Goal: Complete Application Form: Complete application form

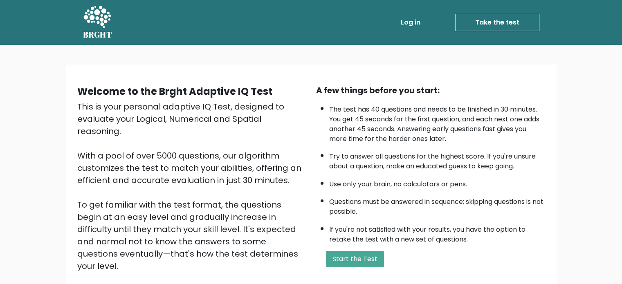
scroll to position [90, 0]
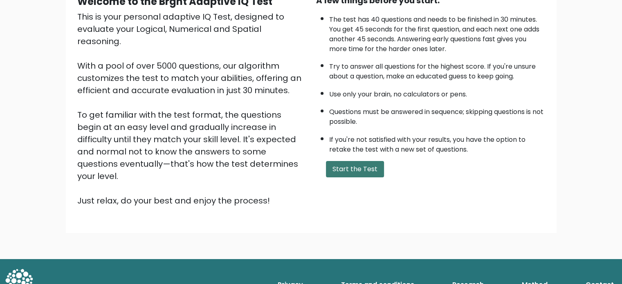
click at [335, 165] on button "Start the Test" at bounding box center [355, 169] width 58 height 16
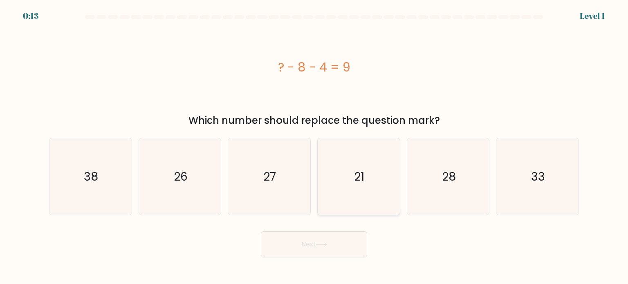
click at [341, 168] on icon "21" at bounding box center [358, 176] width 77 height 77
click at [314, 146] on input "d. 21" at bounding box center [314, 144] width 0 height 4
radio input "true"
click at [338, 252] on button "Next" at bounding box center [314, 244] width 106 height 26
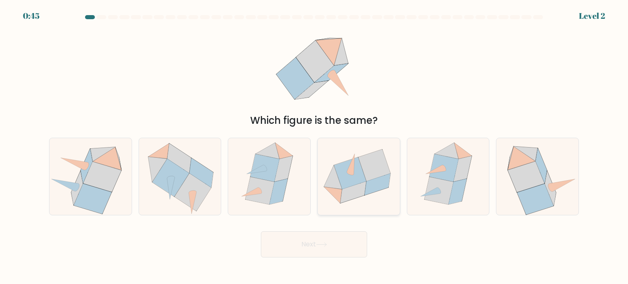
click at [365, 197] on icon at bounding box center [359, 176] width 82 height 67
click at [314, 146] on input "d." at bounding box center [314, 144] width 0 height 4
radio input "true"
click at [339, 247] on button "Next" at bounding box center [314, 244] width 106 height 26
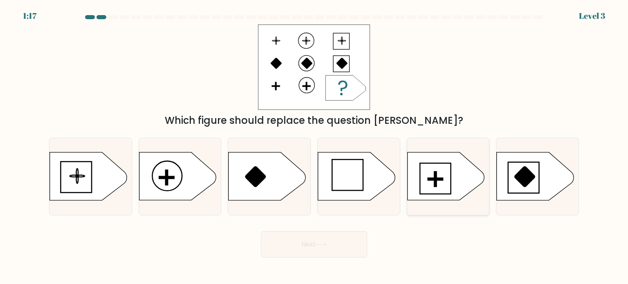
click at [429, 186] on icon at bounding box center [445, 177] width 77 height 48
click at [314, 146] on input "e." at bounding box center [314, 144] width 0 height 4
radio input "true"
click at [348, 239] on button "Next" at bounding box center [314, 244] width 106 height 26
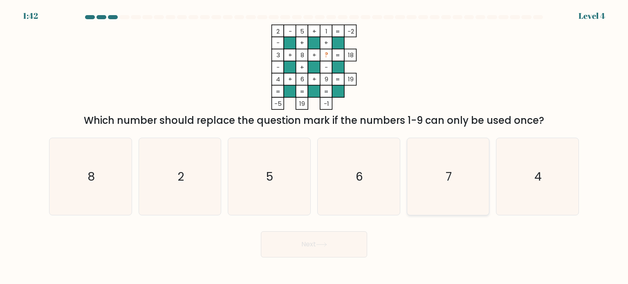
click at [413, 194] on icon "7" at bounding box center [448, 176] width 77 height 77
click at [314, 146] on input "e. 7" at bounding box center [314, 144] width 0 height 4
radio input "true"
click at [350, 240] on button "Next" at bounding box center [314, 244] width 106 height 26
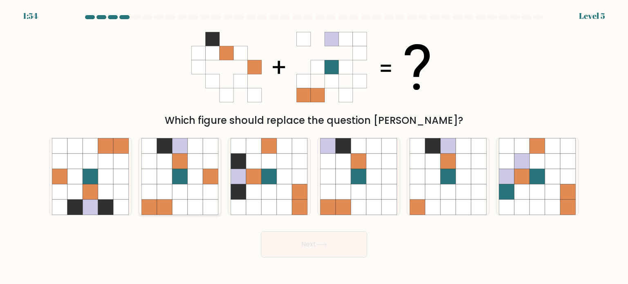
click at [173, 198] on icon at bounding box center [180, 192] width 16 height 16
click at [314, 146] on input "b." at bounding box center [314, 144] width 0 height 4
radio input "true"
click at [324, 253] on button "Next" at bounding box center [314, 244] width 106 height 26
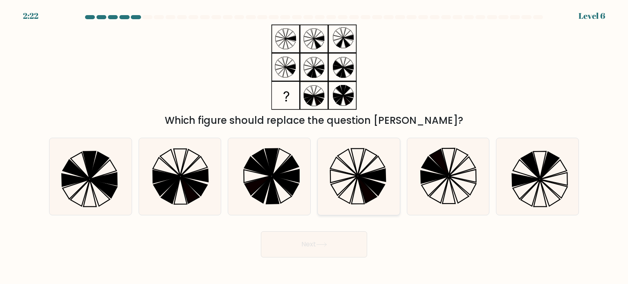
click at [381, 182] on icon at bounding box center [358, 176] width 77 height 77
click at [314, 146] on input "d." at bounding box center [314, 144] width 0 height 4
radio input "true"
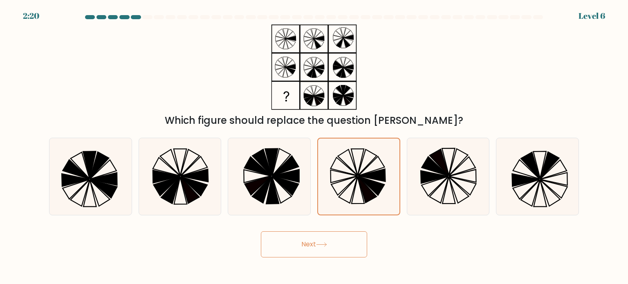
click at [330, 237] on button "Next" at bounding box center [314, 244] width 106 height 26
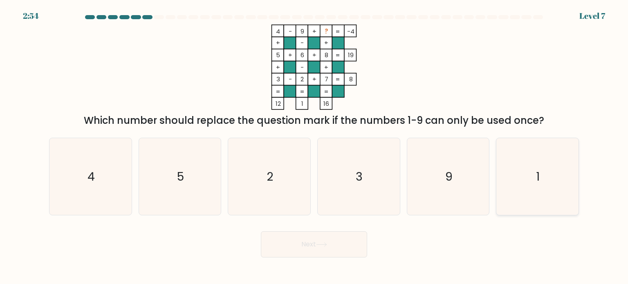
click at [561, 171] on icon "1" at bounding box center [537, 176] width 77 height 77
click at [314, 146] on input "f. 1" at bounding box center [314, 144] width 0 height 4
radio input "true"
click at [312, 249] on button "Next" at bounding box center [314, 244] width 106 height 26
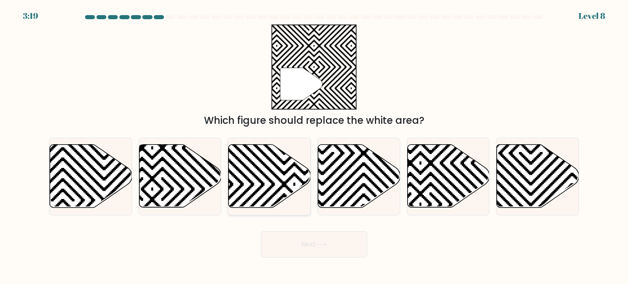
click at [276, 190] on icon at bounding box center [295, 144] width 166 height 166
click at [314, 146] on input "c." at bounding box center [314, 144] width 0 height 4
radio input "true"
click at [313, 253] on button "Next" at bounding box center [314, 244] width 106 height 26
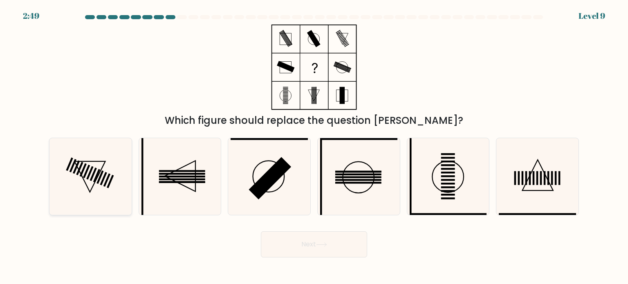
click at [86, 173] on rect at bounding box center [86, 171] width 7 height 13
click at [314, 146] on input "a." at bounding box center [314, 144] width 0 height 4
radio input "true"
click at [294, 250] on button "Next" at bounding box center [314, 244] width 106 height 26
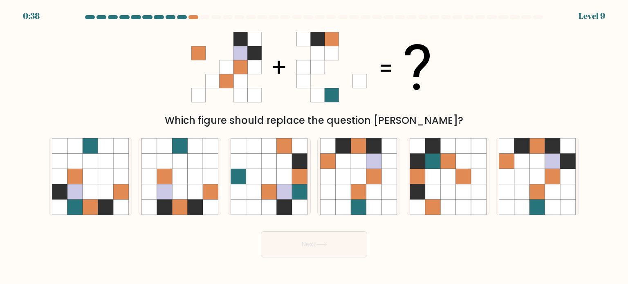
click at [316, 251] on button "Next" at bounding box center [314, 244] width 106 height 26
click at [140, 183] on div at bounding box center [180, 177] width 83 height 78
click at [314, 146] on input "b." at bounding box center [314, 144] width 0 height 4
radio input "true"
click at [258, 183] on icon at bounding box center [254, 177] width 16 height 16
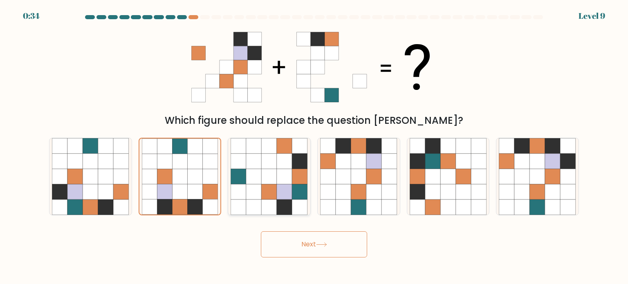
click at [314, 146] on input "c." at bounding box center [314, 144] width 0 height 4
radio input "true"
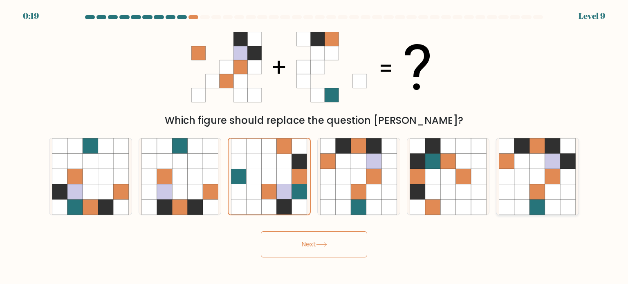
click at [514, 193] on icon at bounding box center [507, 192] width 16 height 16
click at [314, 146] on input "f." at bounding box center [314, 144] width 0 height 4
radio input "true"
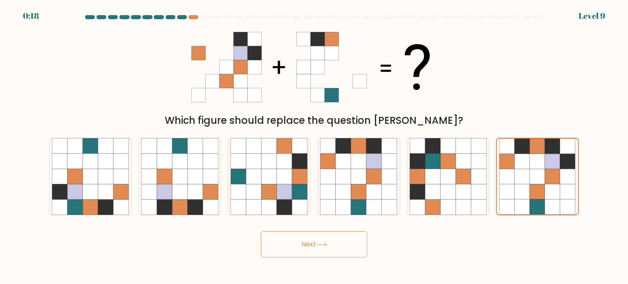
click at [326, 243] on icon at bounding box center [321, 244] width 11 height 4
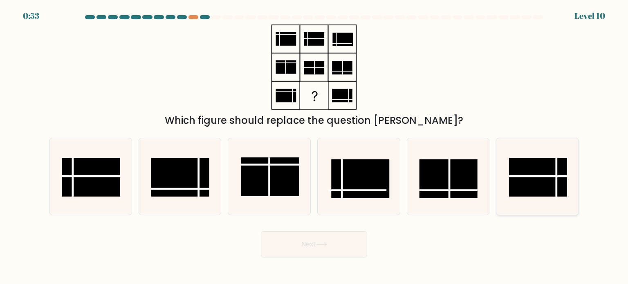
click at [530, 180] on rect at bounding box center [538, 177] width 58 height 39
click at [314, 146] on input "f." at bounding box center [314, 144] width 0 height 4
radio input "true"
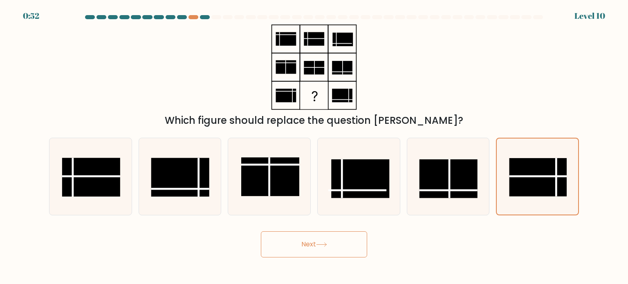
click at [353, 245] on button "Next" at bounding box center [314, 244] width 106 height 26
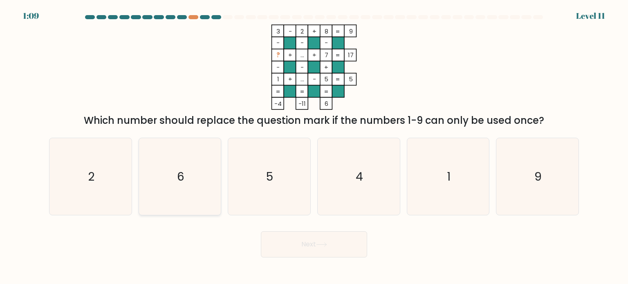
click at [208, 181] on icon "6" at bounding box center [179, 176] width 77 height 77
click at [314, 146] on input "b. 6" at bounding box center [314, 144] width 0 height 4
radio input "true"
click at [315, 249] on button "Next" at bounding box center [314, 244] width 106 height 26
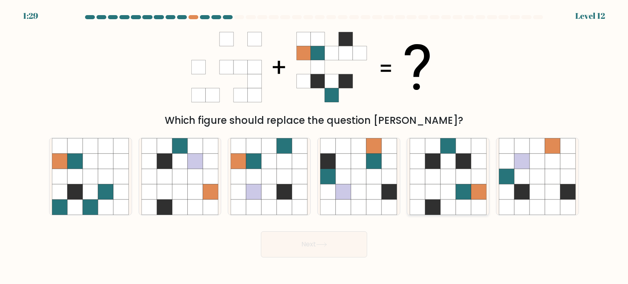
click at [440, 203] on icon at bounding box center [433, 208] width 16 height 16
click at [314, 146] on input "e." at bounding box center [314, 144] width 0 height 4
radio input "true"
click at [357, 245] on button "Next" at bounding box center [314, 244] width 106 height 26
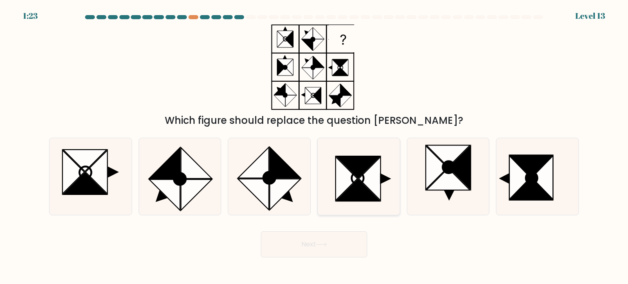
click at [340, 204] on icon at bounding box center [358, 176] width 77 height 77
click at [314, 146] on input "d." at bounding box center [314, 144] width 0 height 4
radio input "true"
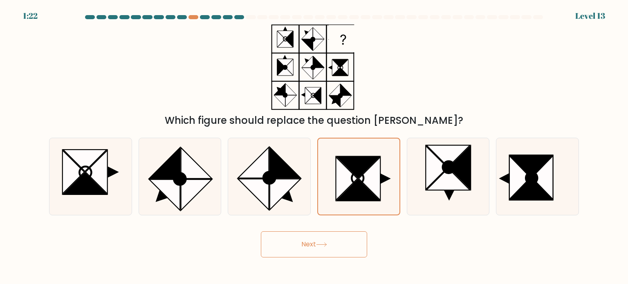
click at [327, 254] on button "Next" at bounding box center [314, 244] width 106 height 26
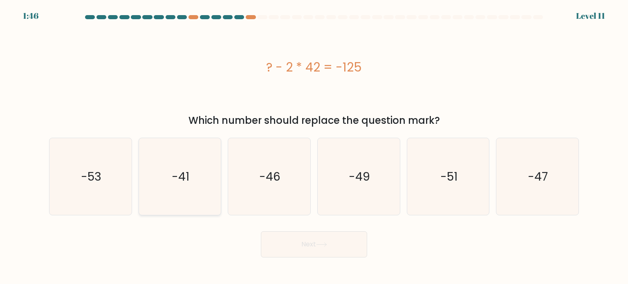
click at [177, 183] on text "-41" at bounding box center [181, 176] width 18 height 16
click at [314, 146] on input "b. -41" at bounding box center [314, 144] width 0 height 4
radio input "true"
click at [286, 243] on button "Next" at bounding box center [314, 244] width 106 height 26
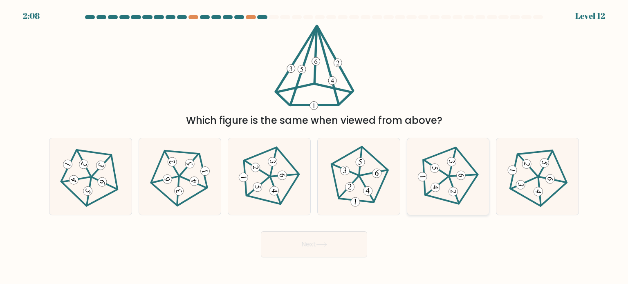
click at [435, 179] on icon at bounding box center [448, 177] width 62 height 62
click at [314, 146] on input "e." at bounding box center [314, 144] width 0 height 4
radio input "true"
click at [386, 219] on form at bounding box center [314, 136] width 628 height 242
click at [330, 254] on button "Next" at bounding box center [314, 244] width 106 height 26
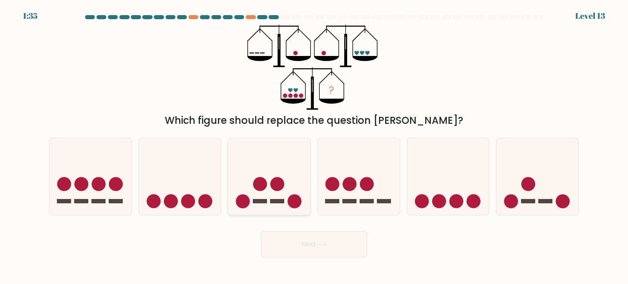
click at [260, 206] on icon at bounding box center [269, 177] width 82 height 68
click at [314, 146] on input "c." at bounding box center [314, 144] width 0 height 4
radio input "true"
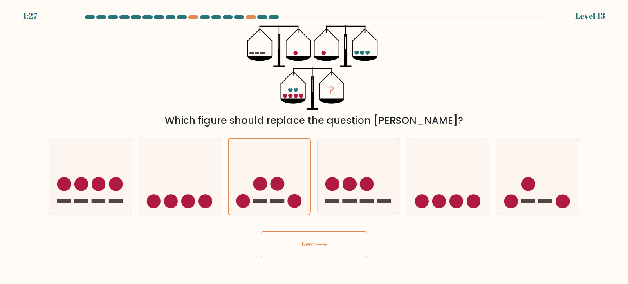
click at [334, 247] on button "Next" at bounding box center [314, 244] width 106 height 26
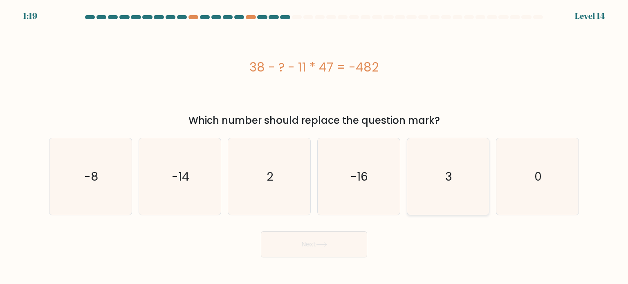
click at [429, 207] on icon "3" at bounding box center [448, 176] width 77 height 77
click at [314, 146] on input "e. 3" at bounding box center [314, 144] width 0 height 4
radio input "true"
click at [294, 243] on button "Next" at bounding box center [314, 244] width 106 height 26
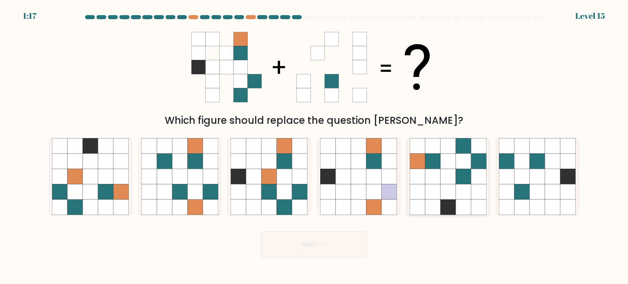
click at [465, 185] on icon at bounding box center [464, 192] width 16 height 16
click at [314, 146] on input "e." at bounding box center [314, 144] width 0 height 4
radio input "true"
click at [318, 244] on icon at bounding box center [321, 244] width 11 height 4
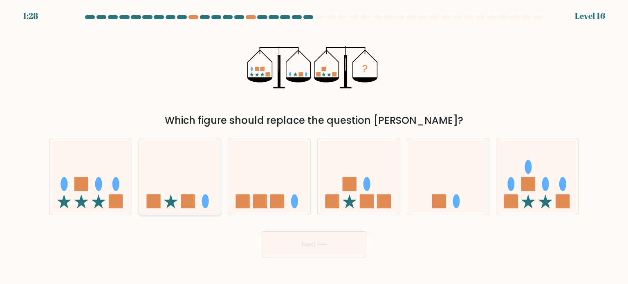
click at [177, 199] on icon at bounding box center [180, 177] width 82 height 68
click at [314, 146] on input "b." at bounding box center [314, 144] width 0 height 4
radio input "true"
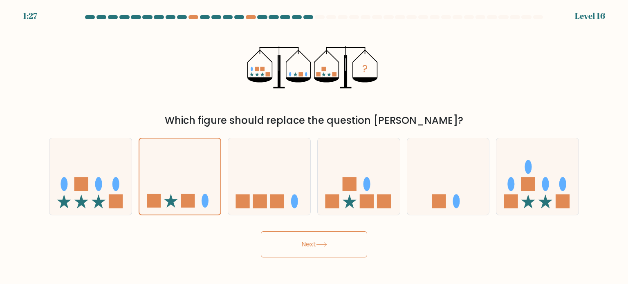
click at [270, 243] on button "Next" at bounding box center [314, 244] width 106 height 26
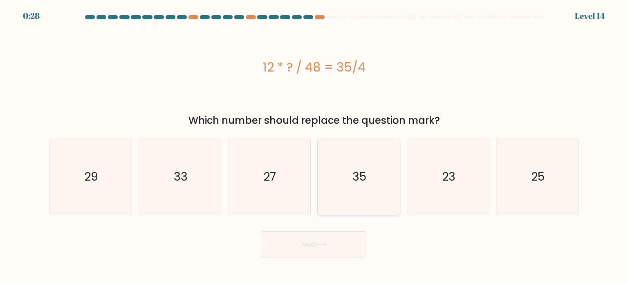
click at [361, 166] on icon "35" at bounding box center [358, 176] width 77 height 77
click at [314, 146] on input "d. 35" at bounding box center [314, 144] width 0 height 4
radio input "true"
click at [340, 240] on button "Next" at bounding box center [314, 244] width 106 height 26
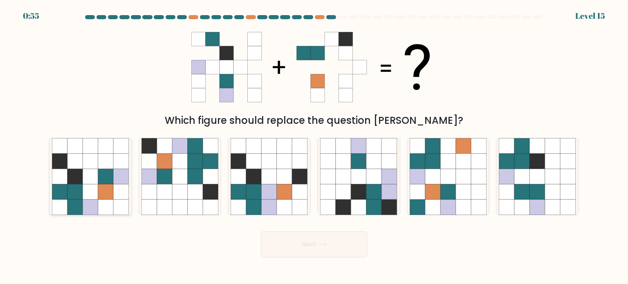
click at [120, 177] on icon at bounding box center [122, 177] width 16 height 16
click at [314, 146] on input "a." at bounding box center [314, 144] width 0 height 4
radio input "true"
click at [299, 256] on button "Next" at bounding box center [314, 244] width 106 height 26
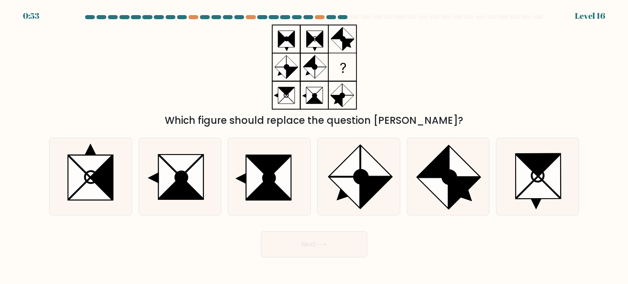
click at [301, 253] on button "Next" at bounding box center [314, 244] width 106 height 26
click at [523, 178] on icon at bounding box center [527, 176] width 22 height 44
click at [314, 146] on input "f." at bounding box center [314, 144] width 0 height 4
radio input "true"
click at [341, 247] on button "Next" at bounding box center [314, 244] width 106 height 26
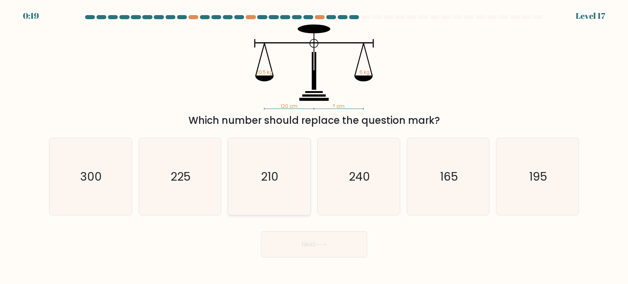
click at [288, 170] on icon "210" at bounding box center [269, 176] width 77 height 77
click at [314, 146] on input "c. 210" at bounding box center [314, 144] width 0 height 4
radio input "true"
click at [334, 258] on body "0:19 Level 17" at bounding box center [314, 142] width 628 height 284
click at [335, 256] on button "Next" at bounding box center [314, 244] width 106 height 26
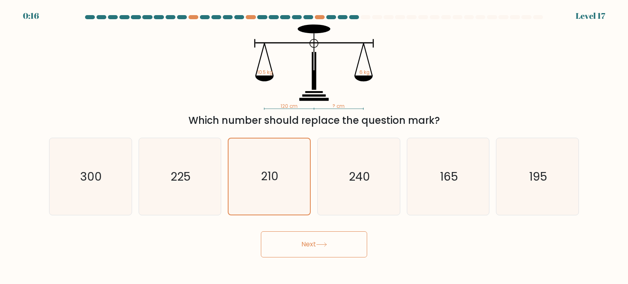
click at [335, 235] on button "Next" at bounding box center [314, 244] width 106 height 26
click at [471, 240] on div "Next" at bounding box center [314, 241] width 540 height 32
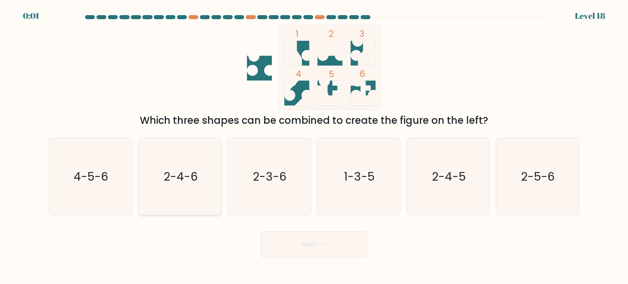
click at [186, 169] on text "2-4-6" at bounding box center [181, 176] width 34 height 16
click at [314, 146] on input "b. 2-4-6" at bounding box center [314, 144] width 0 height 4
radio input "true"
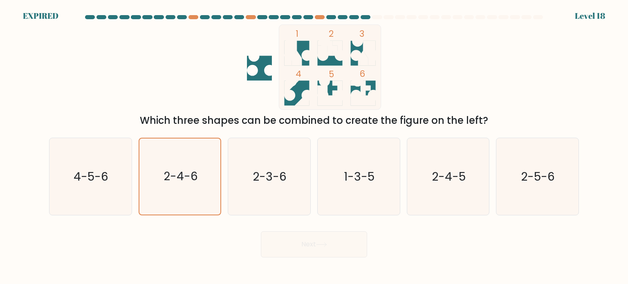
click at [340, 250] on div "Next" at bounding box center [314, 241] width 540 height 32
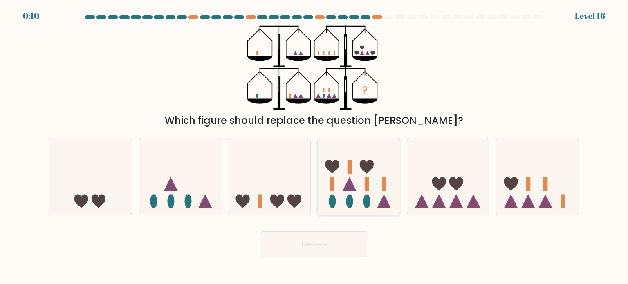
click at [380, 184] on icon at bounding box center [359, 177] width 82 height 68
click at [314, 146] on input "d." at bounding box center [314, 144] width 0 height 4
radio input "true"
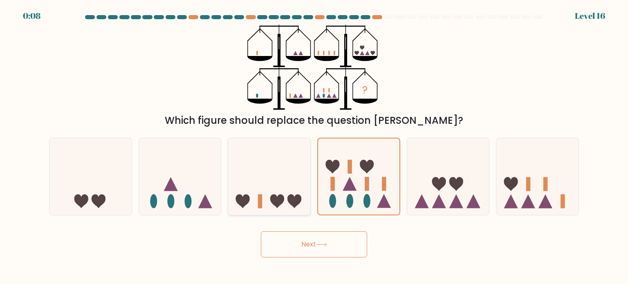
click at [265, 196] on icon at bounding box center [269, 177] width 82 height 68
click at [314, 146] on input "c." at bounding box center [314, 144] width 0 height 4
radio input "true"
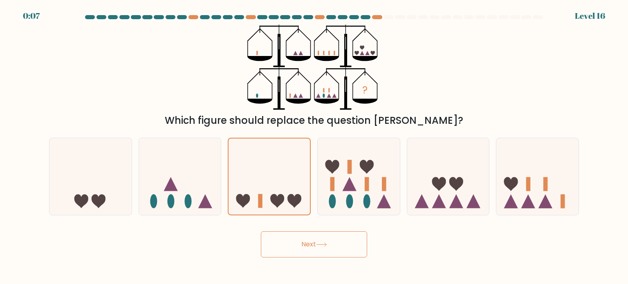
click at [348, 247] on button "Next" at bounding box center [314, 244] width 106 height 26
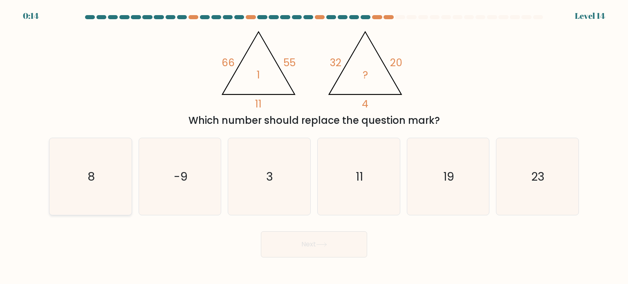
click at [114, 165] on icon "8" at bounding box center [90, 176] width 77 height 77
click at [314, 146] on input "a. 8" at bounding box center [314, 144] width 0 height 4
radio input "true"
click at [312, 238] on button "Next" at bounding box center [314, 244] width 106 height 26
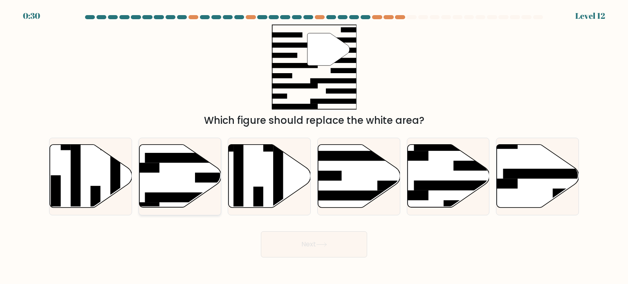
click at [214, 171] on icon at bounding box center [180, 176] width 82 height 63
click at [314, 146] on input "b." at bounding box center [314, 144] width 0 height 4
radio input "true"
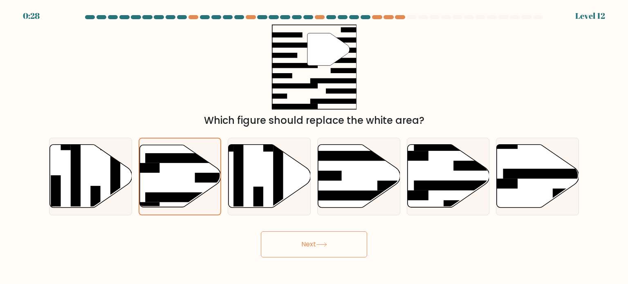
click at [322, 245] on icon at bounding box center [321, 244] width 11 height 4
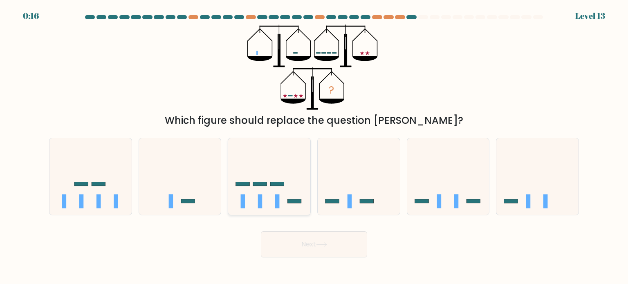
click at [251, 196] on icon at bounding box center [269, 177] width 82 height 68
click at [314, 146] on input "c." at bounding box center [314, 144] width 0 height 4
radio input "true"
click at [317, 248] on button "Next" at bounding box center [314, 244] width 106 height 26
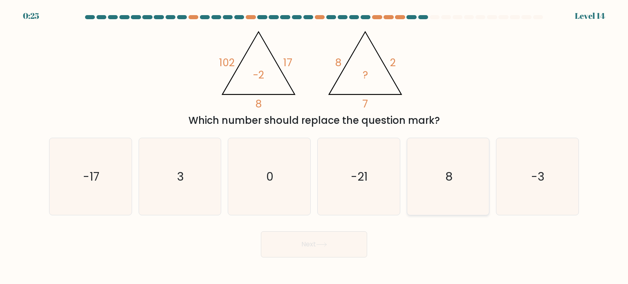
click at [465, 176] on icon "8" at bounding box center [448, 176] width 77 height 77
click at [314, 146] on input "e. 8" at bounding box center [314, 144] width 0 height 4
radio input "true"
click at [332, 254] on button "Next" at bounding box center [314, 244] width 106 height 26
click at [332, 251] on button "Next" at bounding box center [314, 244] width 106 height 26
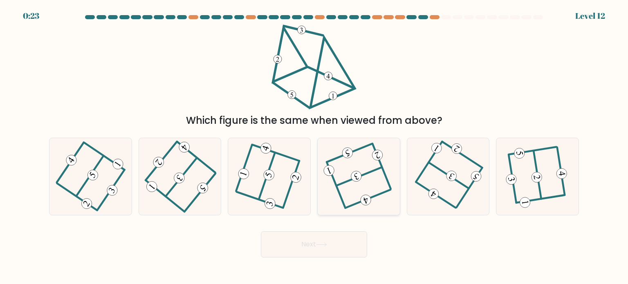
click at [353, 189] on icon at bounding box center [358, 177] width 61 height 62
click at [314, 146] on input "d." at bounding box center [314, 144] width 0 height 4
radio input "true"
click at [332, 237] on button "Next" at bounding box center [314, 244] width 106 height 26
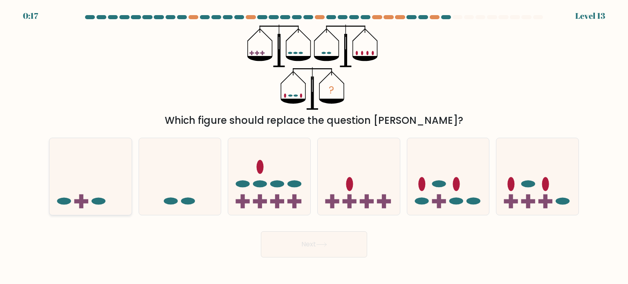
click at [104, 182] on icon at bounding box center [90, 177] width 82 height 68
click at [314, 146] on input "a." at bounding box center [314, 144] width 0 height 4
radio input "true"
click at [336, 245] on button "Next" at bounding box center [314, 244] width 106 height 26
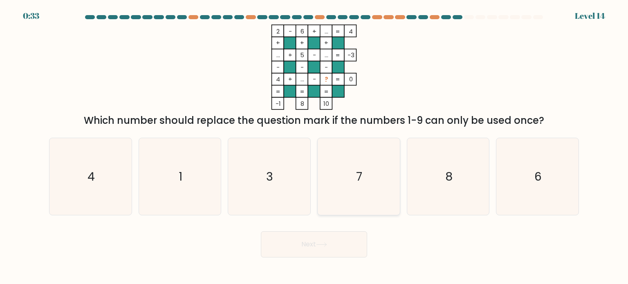
click at [379, 154] on icon "7" at bounding box center [358, 176] width 77 height 77
click at [314, 146] on input "d. 7" at bounding box center [314, 144] width 0 height 4
radio input "true"
click at [349, 246] on button "Next" at bounding box center [314, 244] width 106 height 26
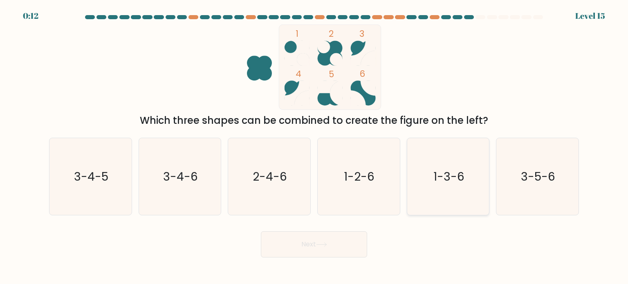
click at [451, 185] on icon "1-3-6" at bounding box center [448, 176] width 77 height 77
click at [314, 146] on input "e. 1-3-6" at bounding box center [314, 144] width 0 height 4
radio input "true"
click at [334, 238] on button "Next" at bounding box center [314, 244] width 106 height 26
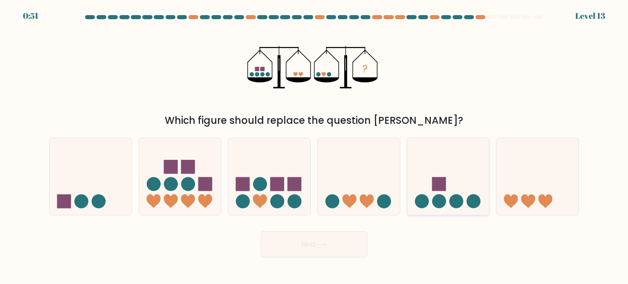
click at [426, 178] on icon at bounding box center [448, 177] width 82 height 68
click at [314, 146] on input "e." at bounding box center [314, 144] width 0 height 4
radio input "true"
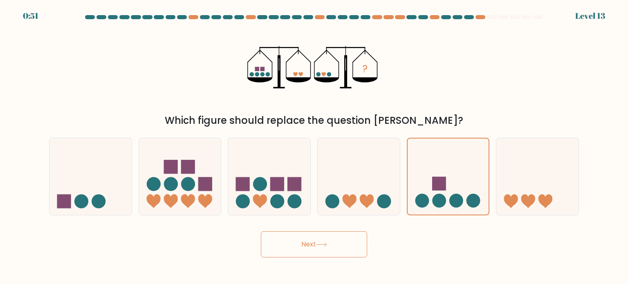
click at [359, 237] on button "Next" at bounding box center [314, 244] width 106 height 26
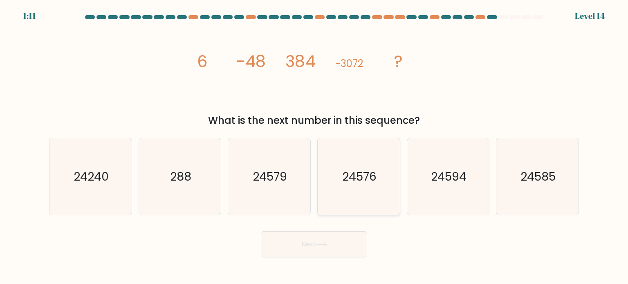
click at [393, 181] on icon "24576" at bounding box center [358, 176] width 77 height 77
click at [314, 146] on input "d. 24576" at bounding box center [314, 144] width 0 height 4
radio input "true"
click at [342, 245] on button "Next" at bounding box center [314, 244] width 106 height 26
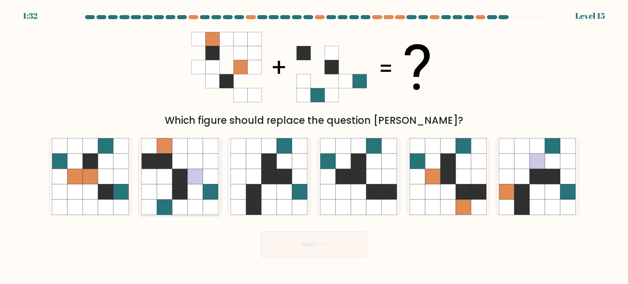
click at [182, 161] on icon at bounding box center [180, 161] width 16 height 16
click at [314, 146] on input "b." at bounding box center [314, 144] width 0 height 4
radio input "true"
click at [429, 189] on icon at bounding box center [433, 192] width 16 height 16
click at [314, 146] on input "e." at bounding box center [314, 144] width 0 height 4
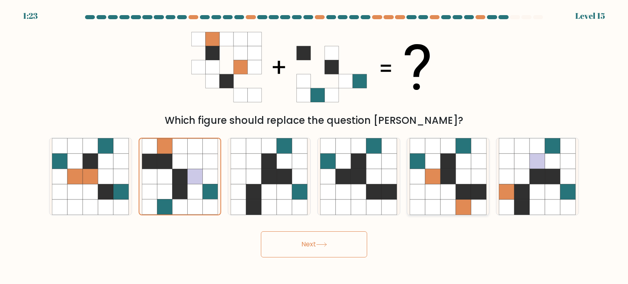
radio input "true"
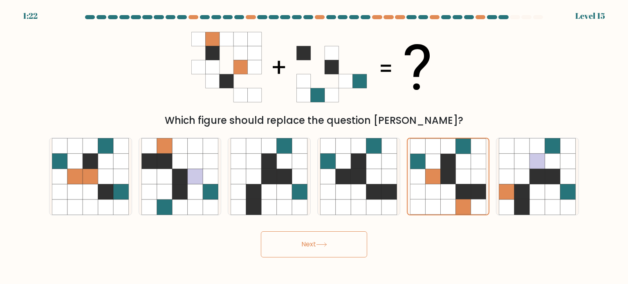
click at [311, 247] on button "Next" at bounding box center [314, 244] width 106 height 26
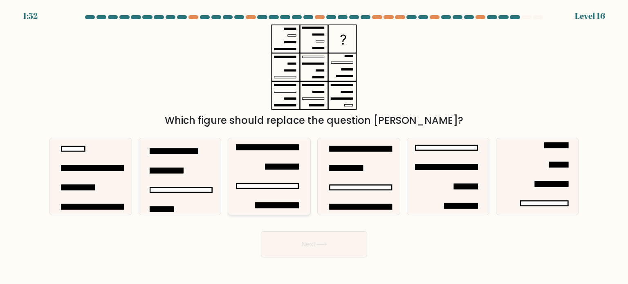
click at [299, 163] on icon at bounding box center [269, 176] width 77 height 77
click at [314, 146] on input "c." at bounding box center [314, 144] width 0 height 4
radio input "true"
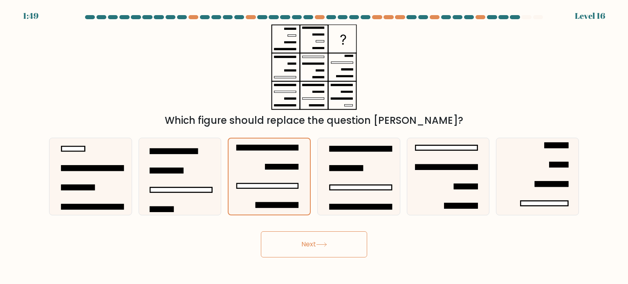
click at [292, 245] on button "Next" at bounding box center [314, 244] width 106 height 26
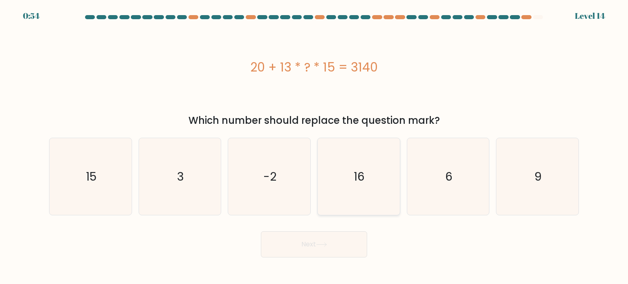
click at [333, 175] on icon "16" at bounding box center [358, 176] width 77 height 77
click at [314, 146] on input "d. 16" at bounding box center [314, 144] width 0 height 4
radio input "true"
click at [328, 242] on button "Next" at bounding box center [314, 244] width 106 height 26
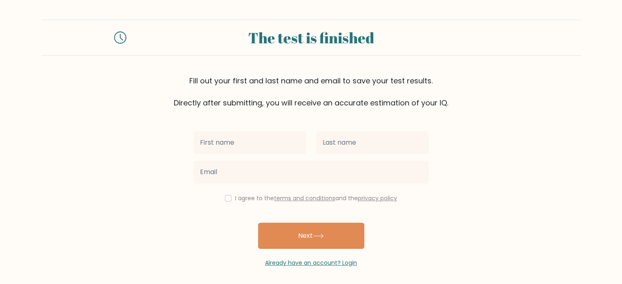
type input "k"
type input "[PERSON_NAME]"
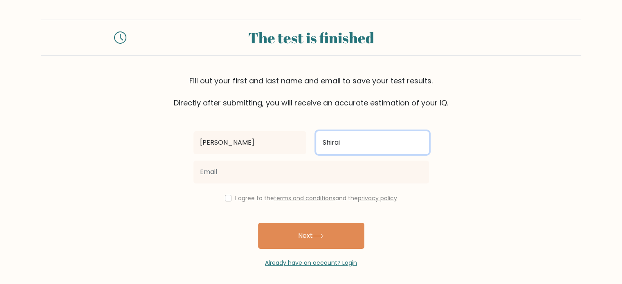
type input "Shirai"
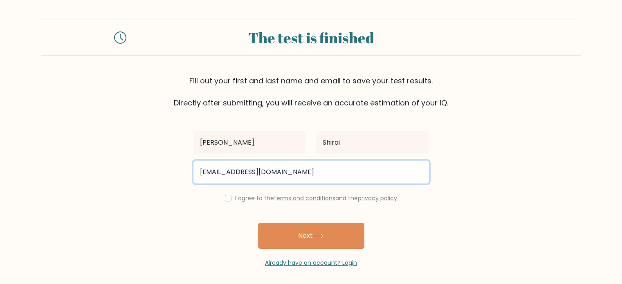
type input "[EMAIL_ADDRESS][DOMAIN_NAME]"
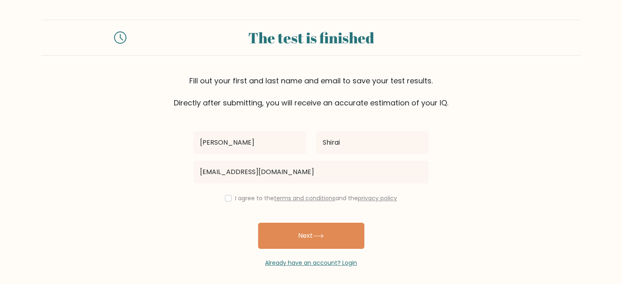
click at [231, 200] on div "I agree to the terms and conditions and the privacy policy" at bounding box center [311, 198] width 245 height 10
click at [226, 196] on input "checkbox" at bounding box center [228, 198] width 7 height 7
checkbox input "true"
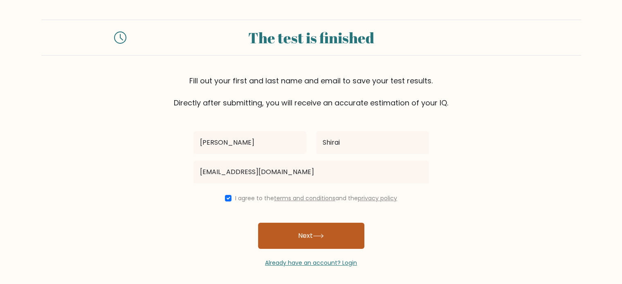
click at [287, 229] on button "Next" at bounding box center [311, 236] width 106 height 26
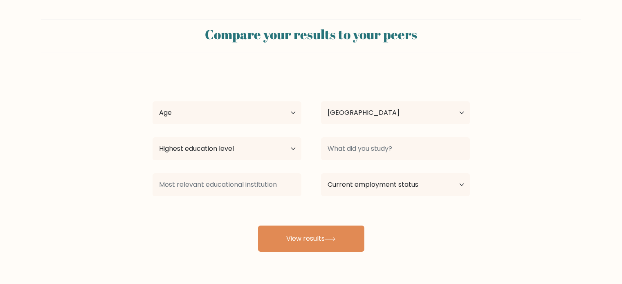
select select "PH"
click at [288, 112] on select "Age Under 18 years old 18-24 years old 25-34 years old 35-44 years old 45-54 ye…" at bounding box center [227, 112] width 149 height 23
select select "18_24"
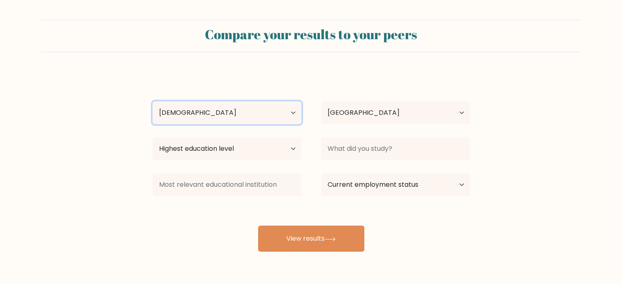
click at [153, 101] on select "Age Under 18 years old 18-24 years old 25-34 years old 35-44 years old 45-54 ye…" at bounding box center [227, 112] width 149 height 23
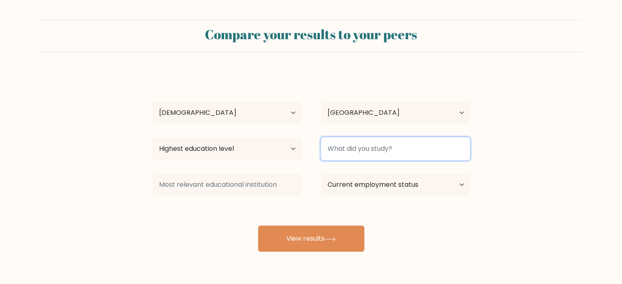
click at [361, 150] on input at bounding box center [395, 148] width 149 height 23
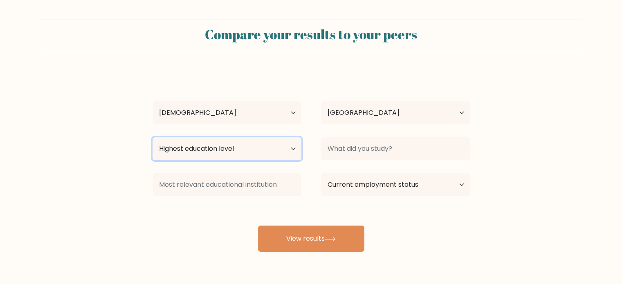
click at [267, 148] on select "Highest education level No schooling Primary Lower Secondary Upper Secondary Oc…" at bounding box center [227, 148] width 149 height 23
select select "bachelors_degree"
click at [153, 137] on select "Highest education level No schooling Primary Lower Secondary Upper Secondary Oc…" at bounding box center [227, 148] width 149 height 23
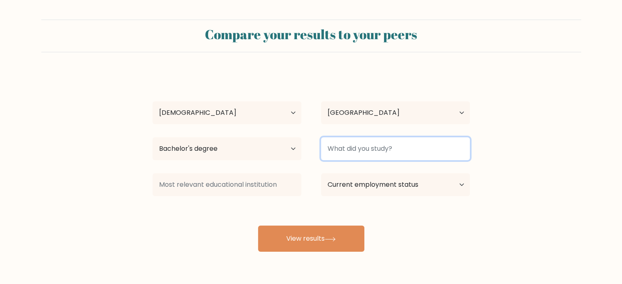
click at [383, 158] on input at bounding box center [395, 148] width 149 height 23
type input "B"
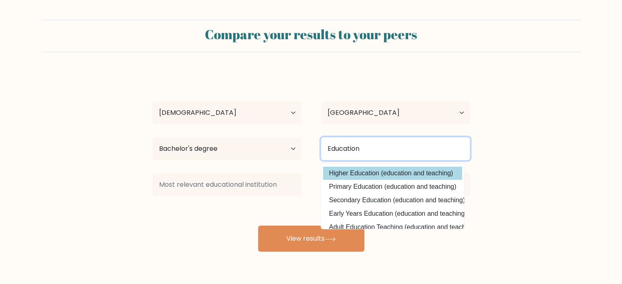
scroll to position [40, 0]
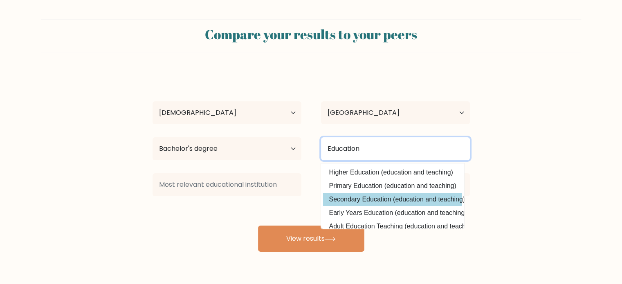
type input "Education"
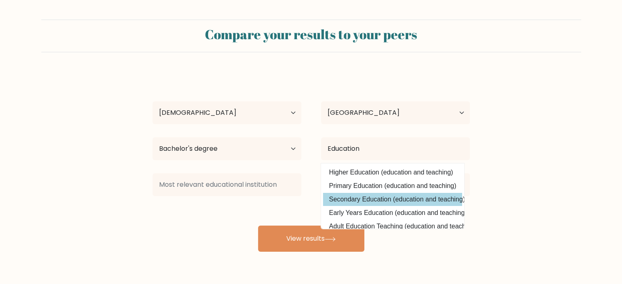
click at [407, 201] on div "Kenjie Shirai Age Under 18 years old 18-24 years old 25-34 years old 35-44 year…" at bounding box center [311, 162] width 327 height 180
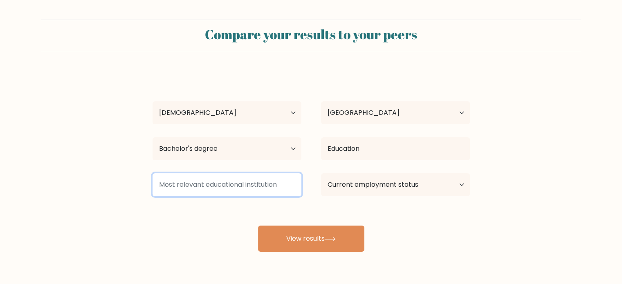
click at [257, 190] on input at bounding box center [227, 184] width 149 height 23
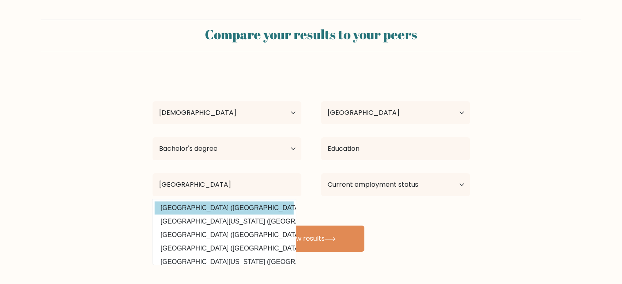
click at [262, 209] on option "University of Southeastern Philippines (Philippines)" at bounding box center [224, 208] width 139 height 13
type input "[GEOGRAPHIC_DATA]"
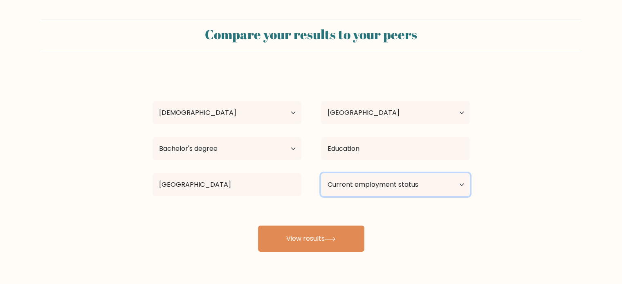
click at [418, 178] on select "Current employment status Employed Student Retired Other / prefer not to answer" at bounding box center [395, 184] width 149 height 23
select select "other"
click at [321, 173] on select "Current employment status Employed Student Retired Other / prefer not to answer" at bounding box center [395, 184] width 149 height 23
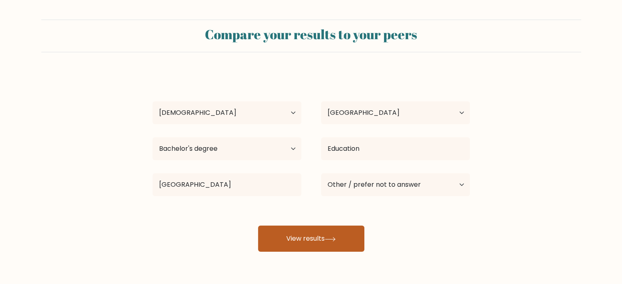
click at [348, 246] on button "View results" at bounding box center [311, 239] width 106 height 26
